Goal: Task Accomplishment & Management: Use online tool/utility

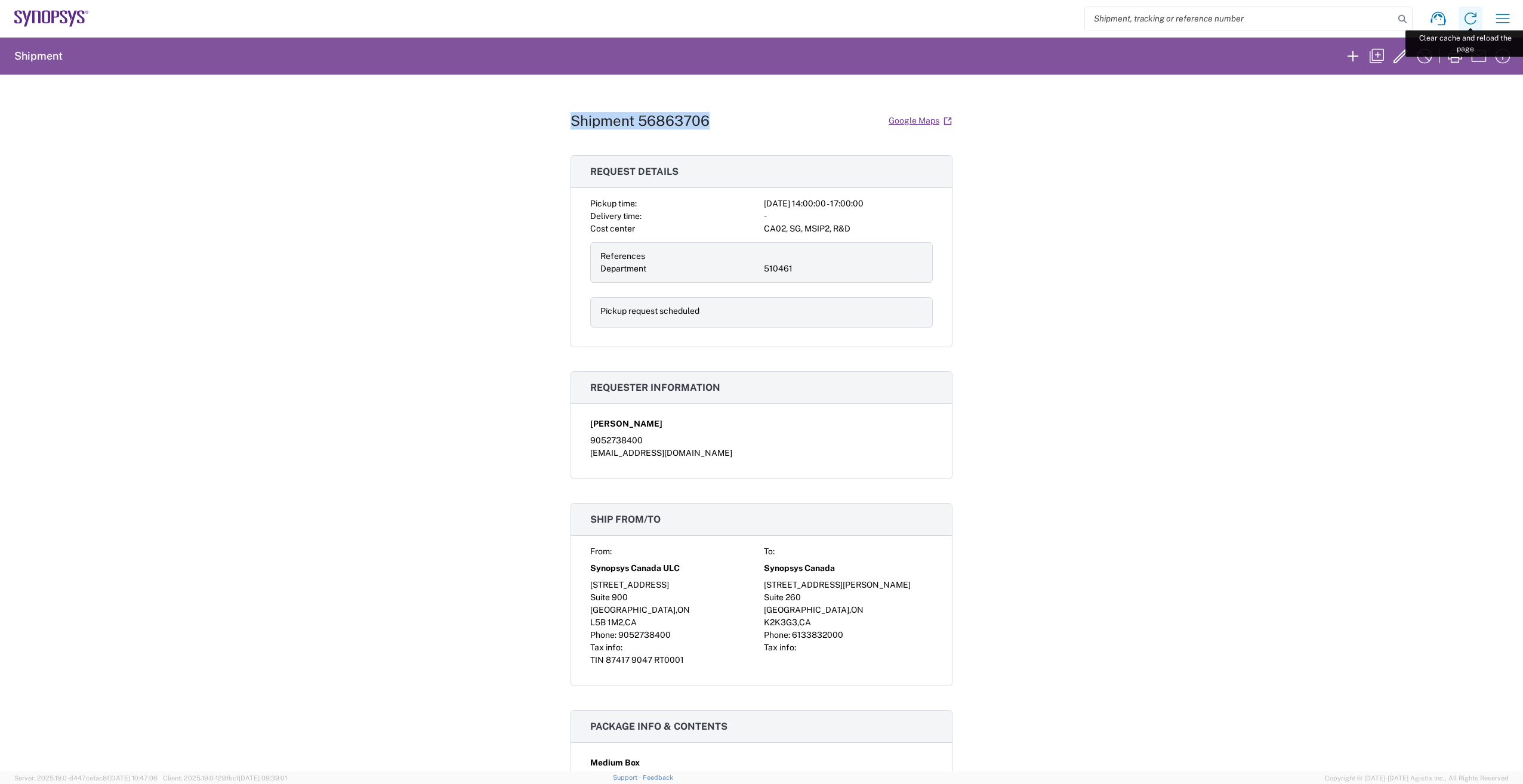
click at [1468, 15] on icon at bounding box center [1471, 18] width 19 height 19
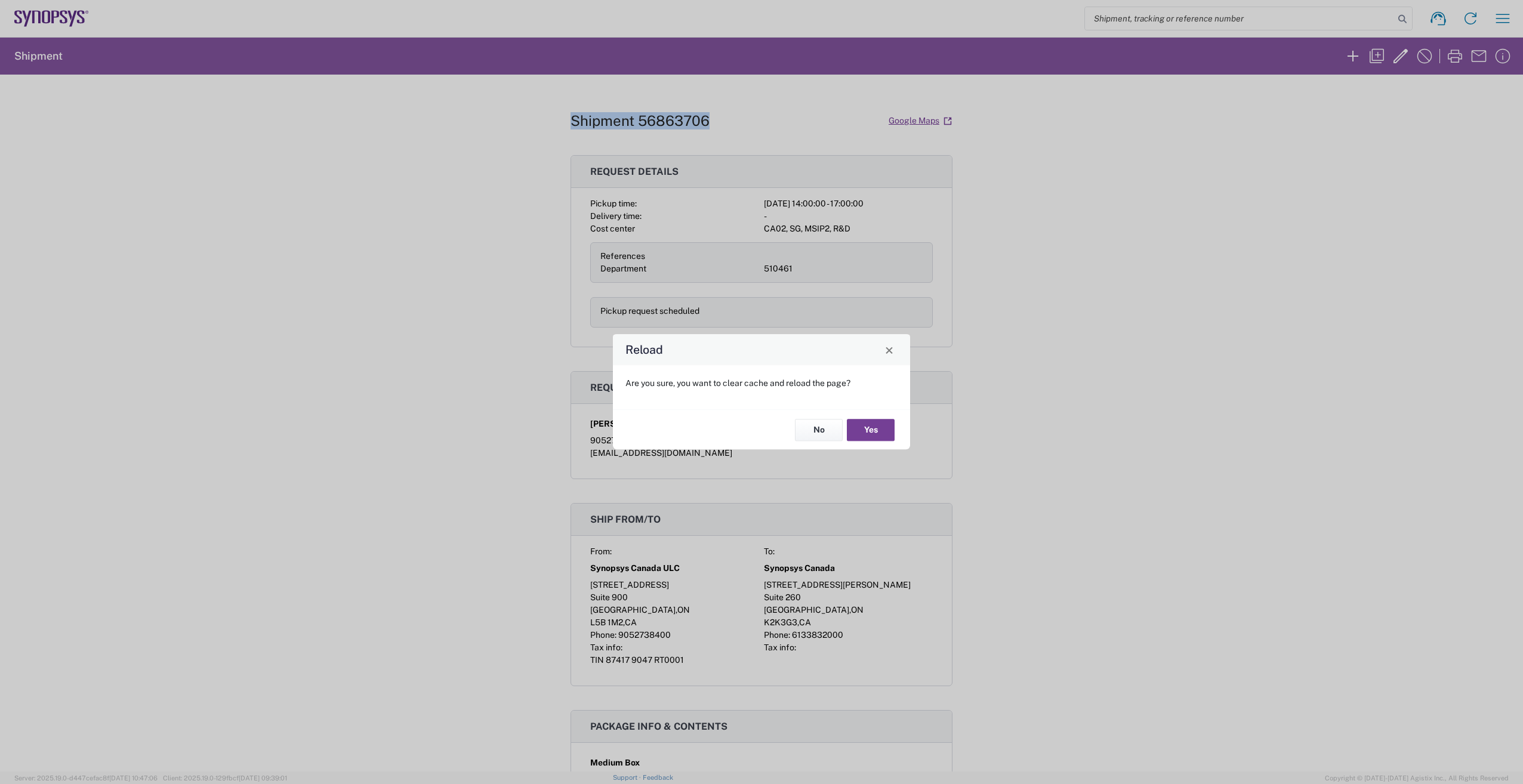
click at [868, 420] on button "Yes" at bounding box center [870, 430] width 48 height 22
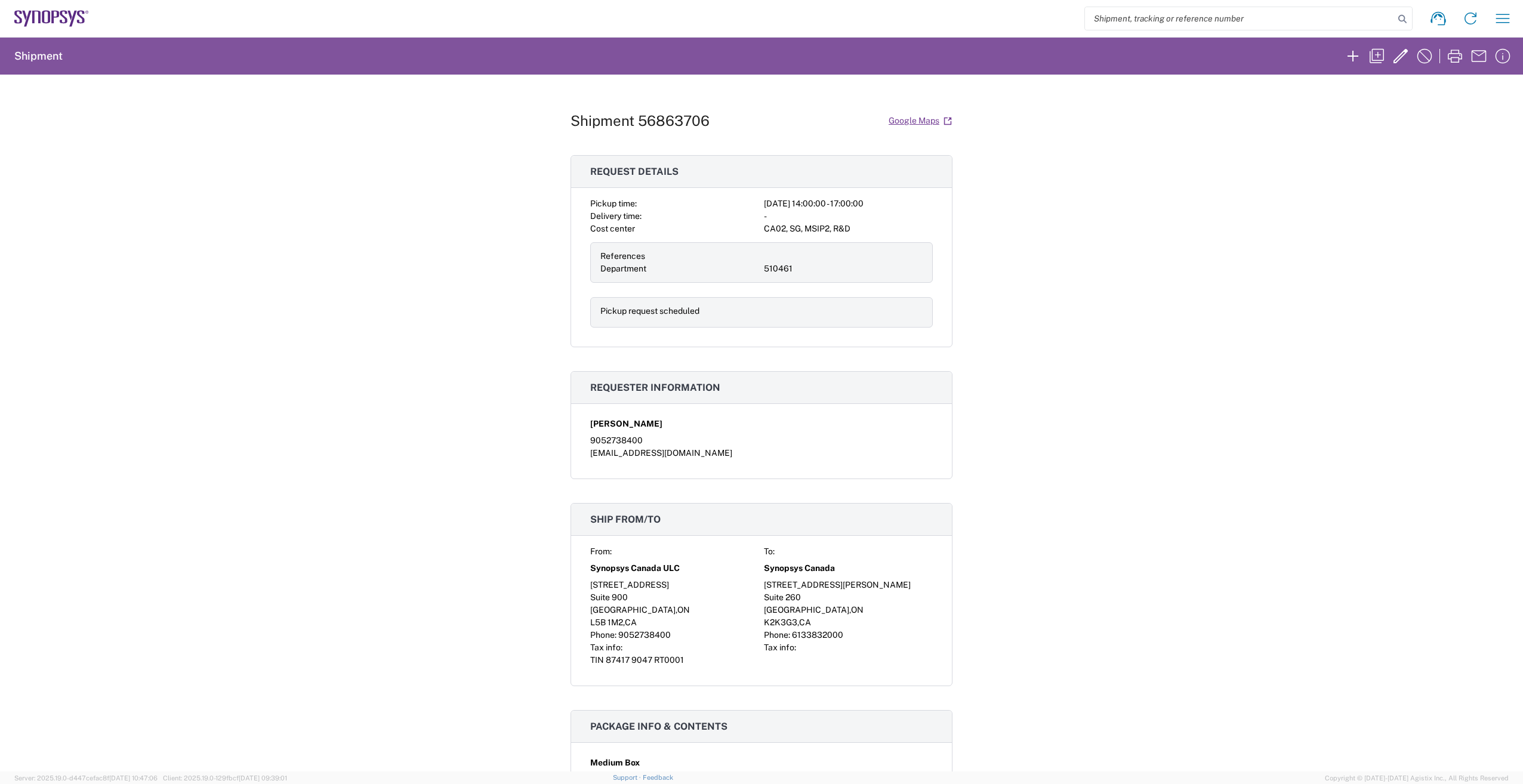
click at [1312, 258] on div "Shipment 56863706 Google Maps Request details Pickup time: [DATE] 14:00:00 - 17…" at bounding box center [762, 423] width 1523 height 697
click at [1475, 13] on icon at bounding box center [1471, 18] width 19 height 19
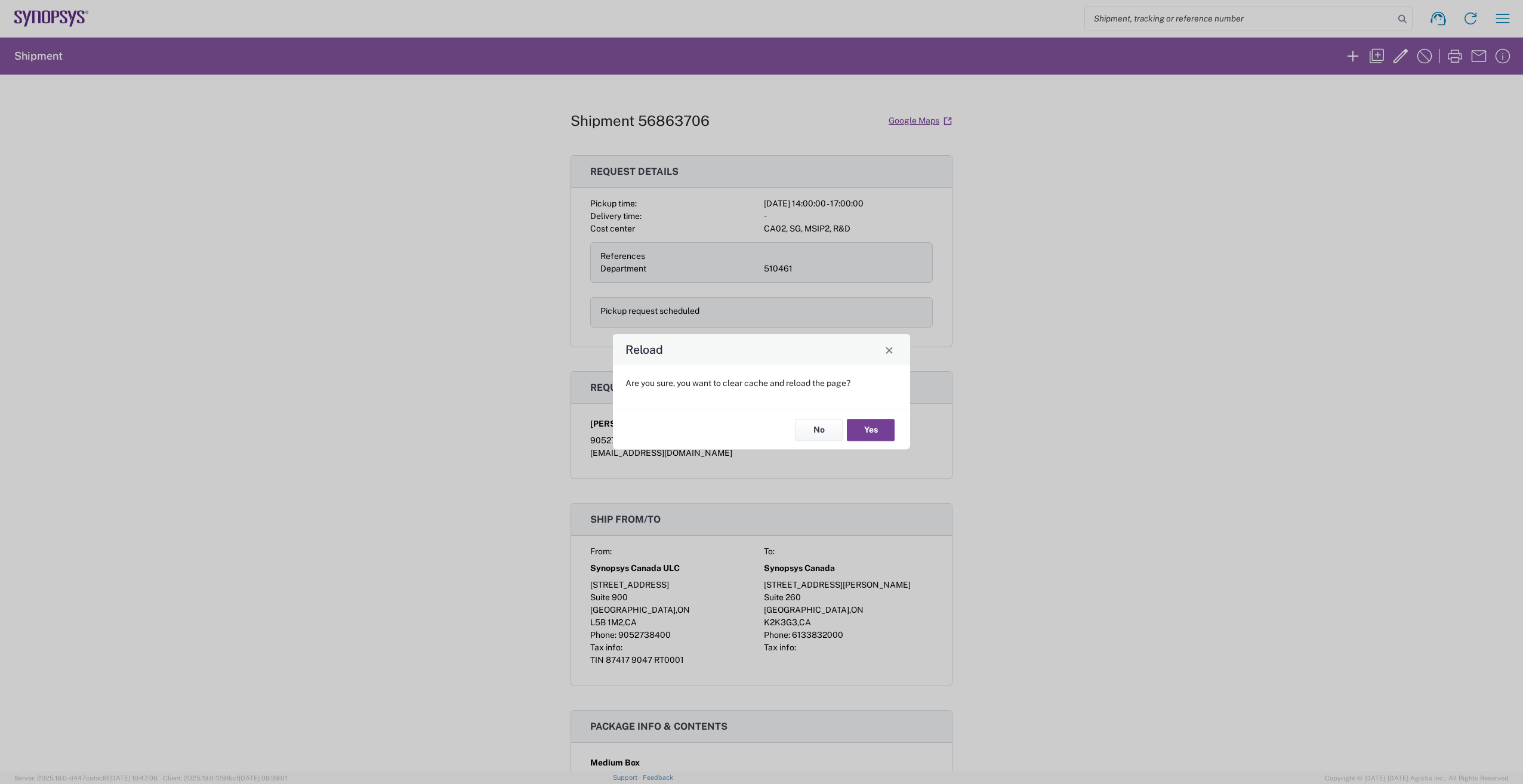
click at [887, 430] on button "Yes" at bounding box center [870, 430] width 48 height 22
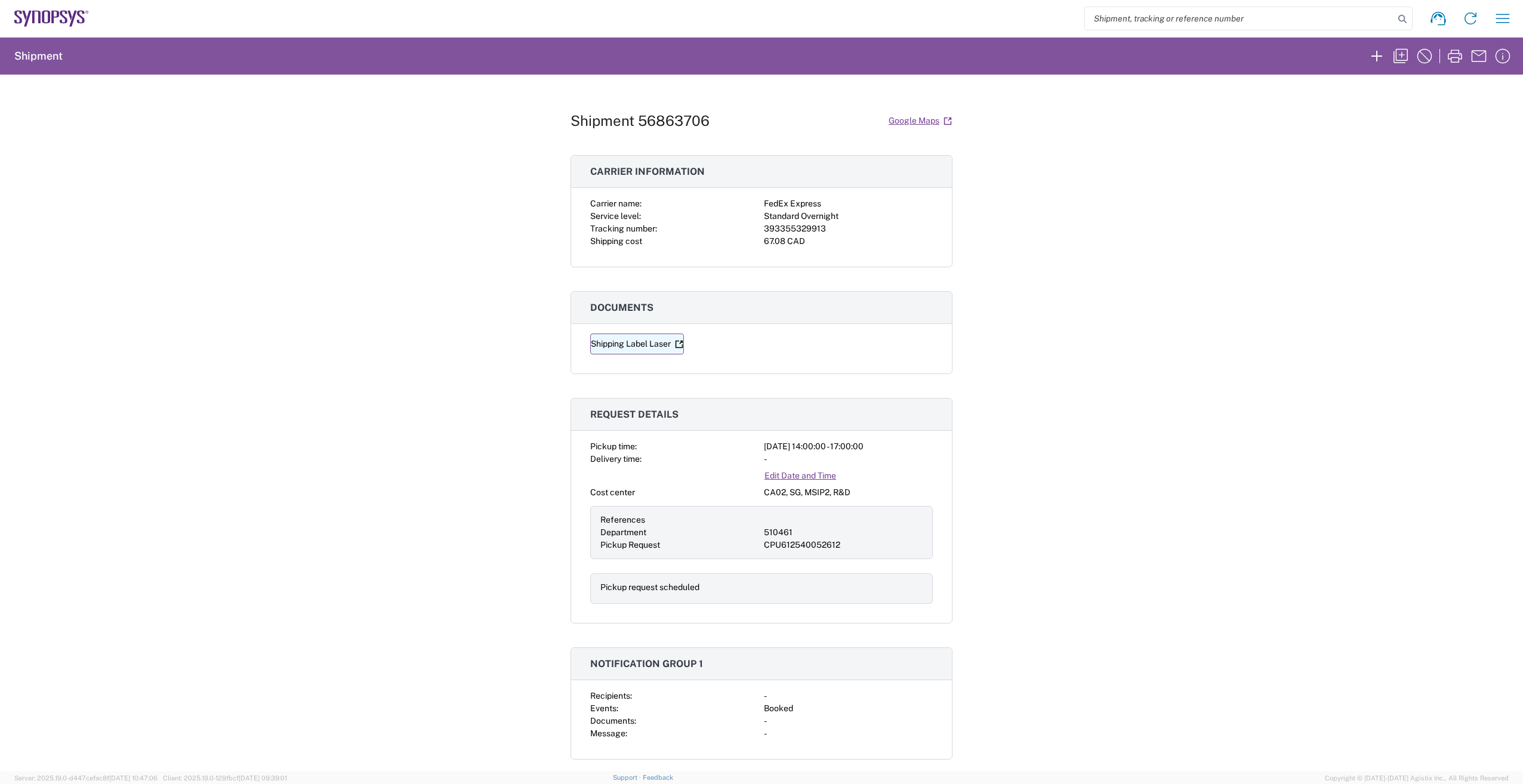
click at [606, 342] on link "Shipping Label Laser" at bounding box center [637, 344] width 94 height 21
